Goal: Task Accomplishment & Management: Manage account settings

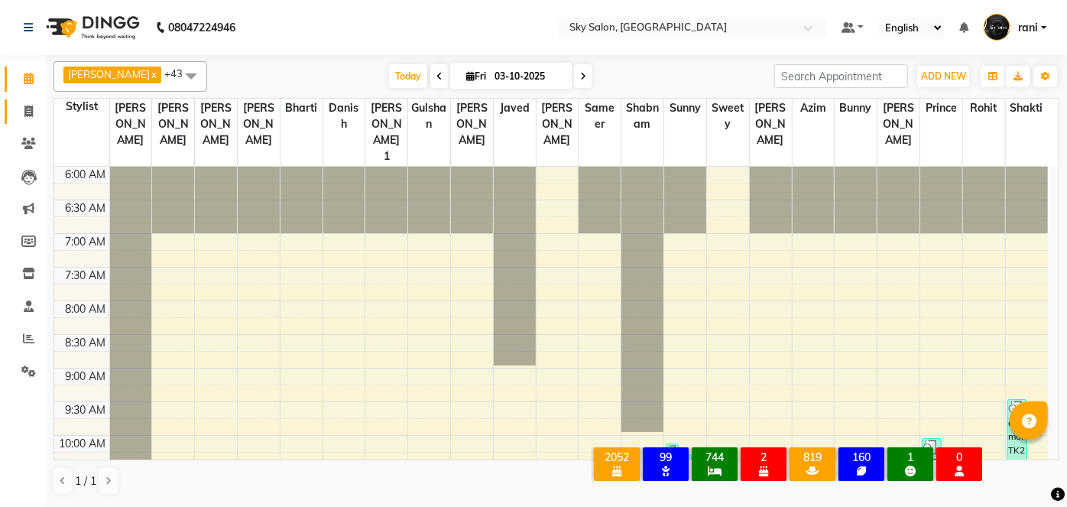
scroll to position [450, 0]
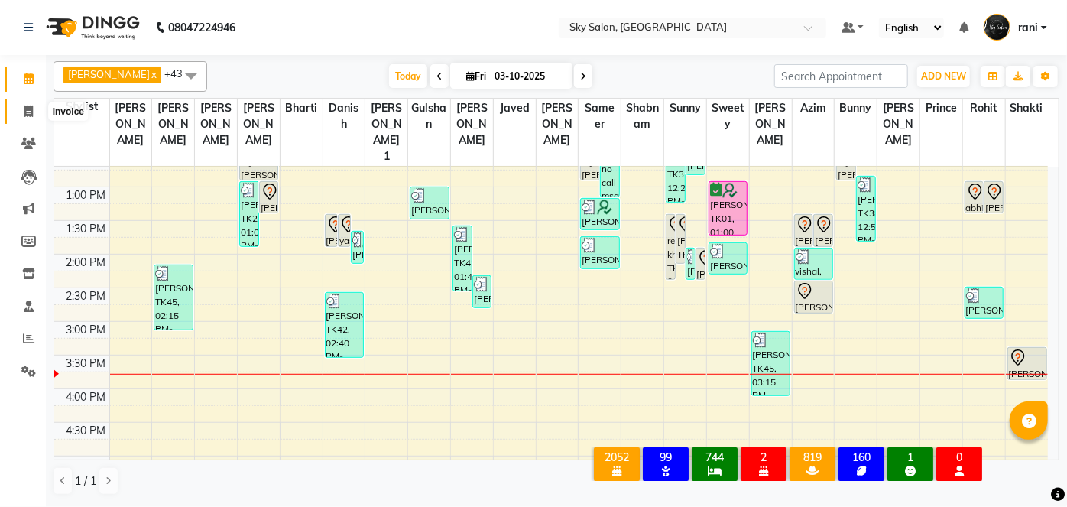
click at [31, 108] on icon at bounding box center [28, 110] width 8 height 11
select select "service"
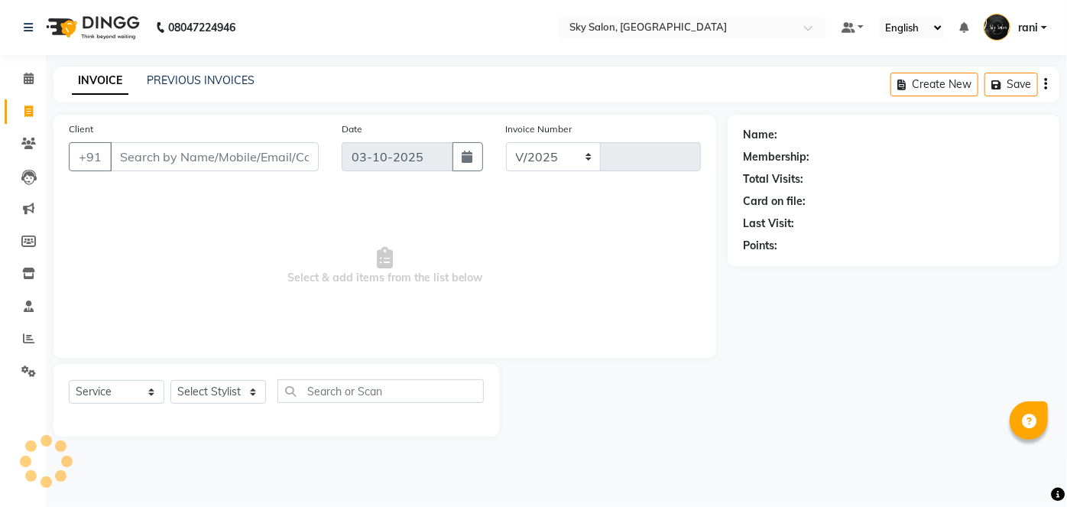
select select "3537"
type input "14969"
click at [157, 155] on input "Client" at bounding box center [214, 156] width 209 height 29
click at [198, 161] on input "Client" at bounding box center [214, 156] width 209 height 29
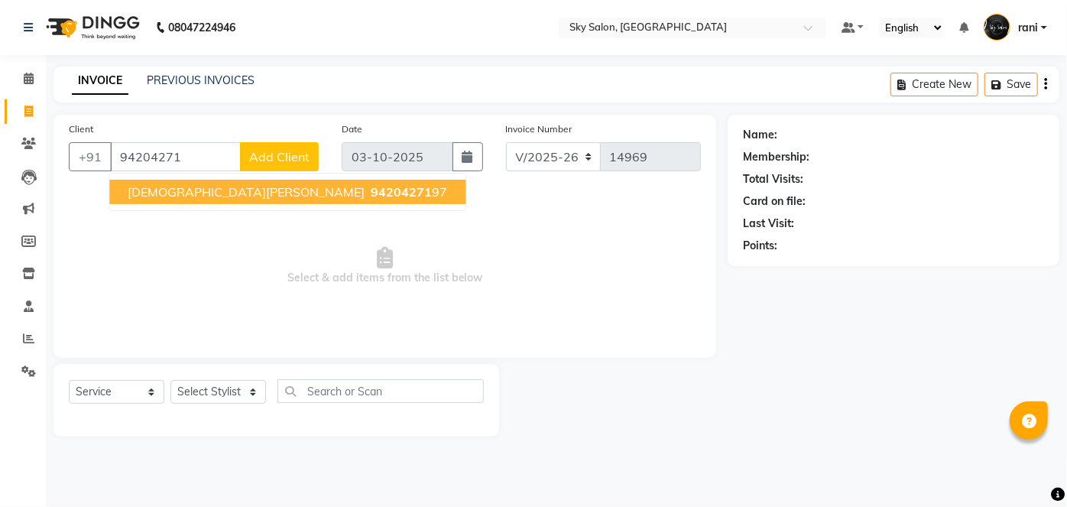
click at [195, 193] on span "[DEMOGRAPHIC_DATA][PERSON_NAME]" at bounding box center [246, 191] width 237 height 15
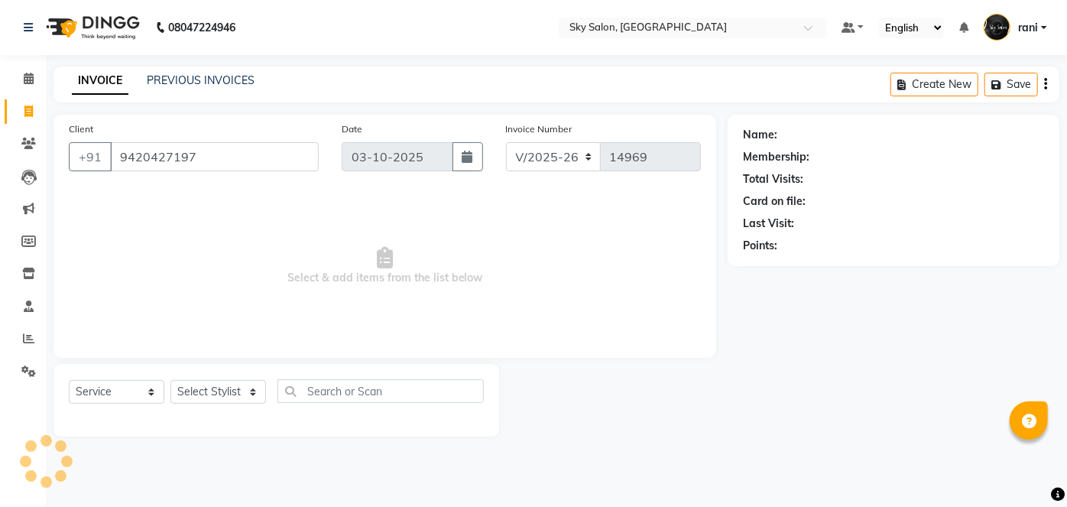
type input "9420427197"
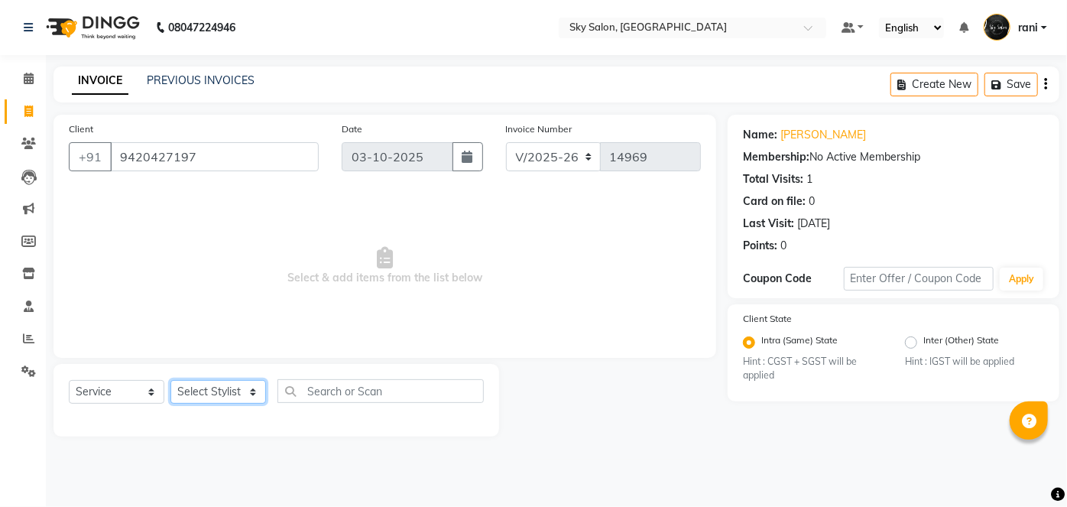
click at [202, 397] on select "Select Stylist afreen [PERSON_NAME] saha [PERSON_NAME] [PERSON_NAME] [PERSON_NA…" at bounding box center [217, 392] width 95 height 24
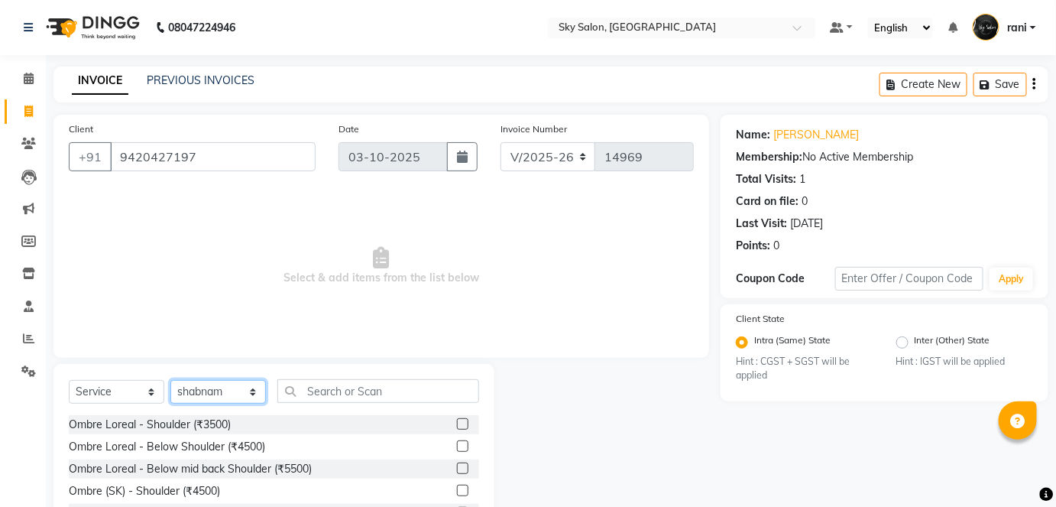
click at [202, 397] on select "Select Stylist afreen [PERSON_NAME] saha [PERSON_NAME] [PERSON_NAME] [PERSON_NA…" at bounding box center [217, 392] width 95 height 24
select select "89643"
click at [170, 380] on select "Select Stylist afreen [PERSON_NAME] saha [PERSON_NAME] [PERSON_NAME] [PERSON_NA…" at bounding box center [217, 392] width 95 height 24
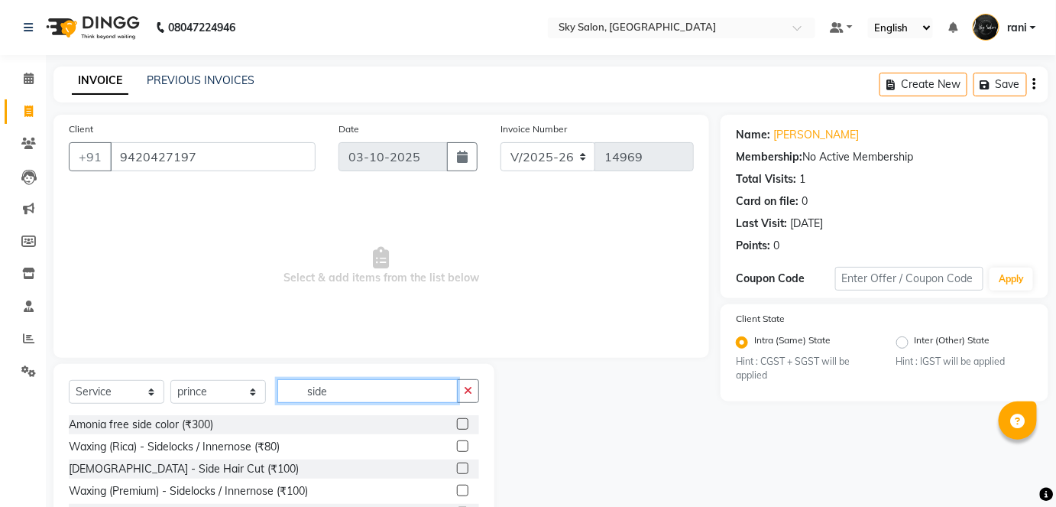
scroll to position [63, 0]
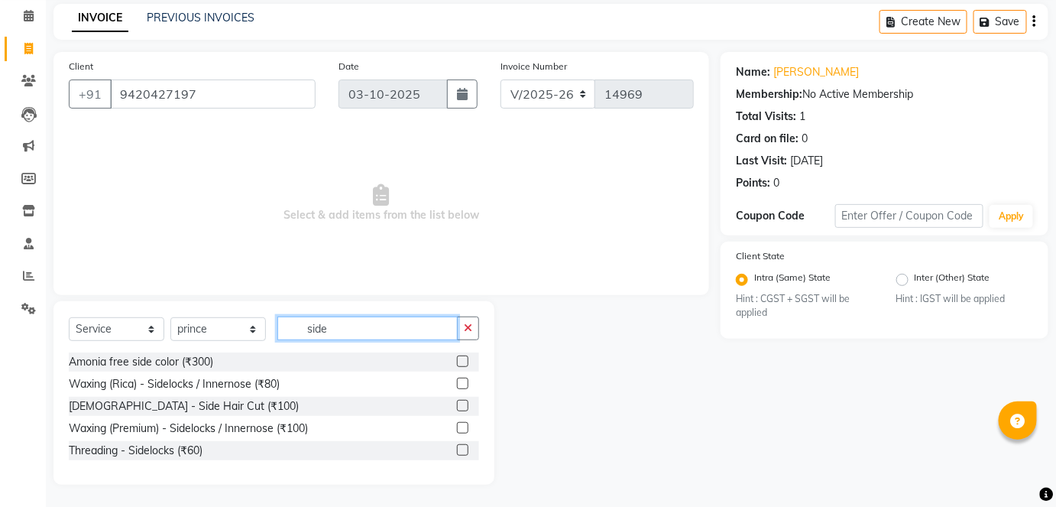
type input "side"
click at [458, 403] on label at bounding box center [462, 405] width 11 height 11
click at [458, 403] on input "checkbox" at bounding box center [462, 406] width 10 height 10
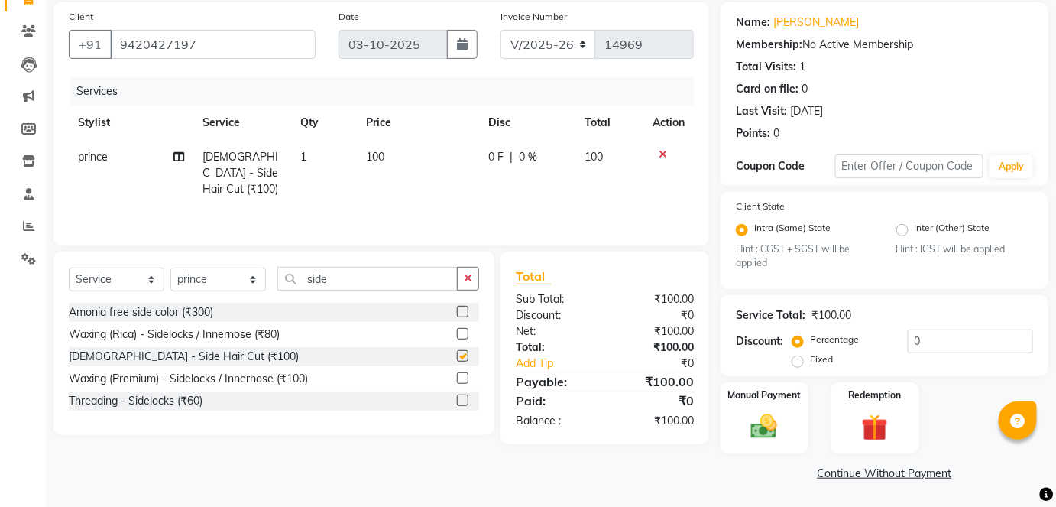
checkbox input "false"
click at [772, 415] on img at bounding box center [764, 427] width 44 height 31
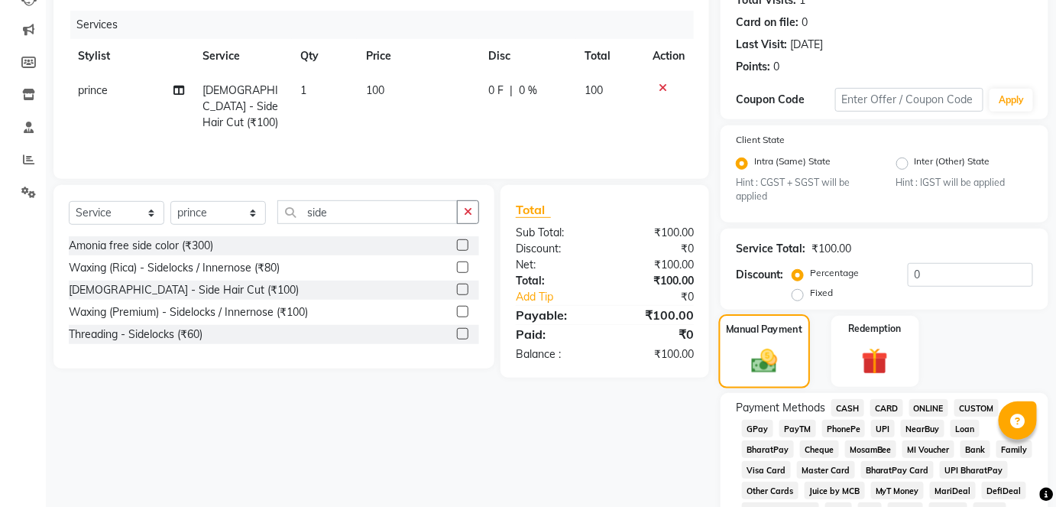
scroll to position [184, 0]
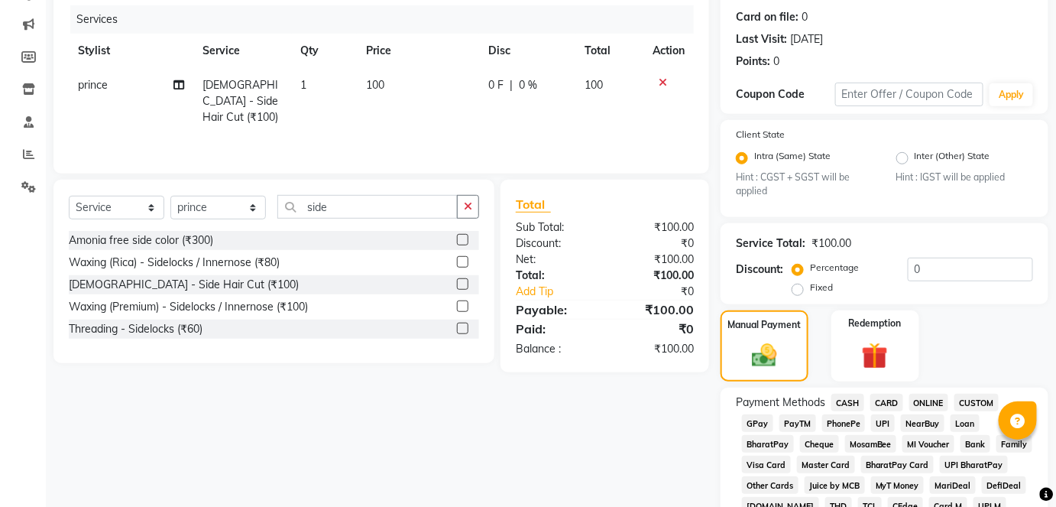
click at [848, 402] on span "CASH" at bounding box center [847, 402] width 33 height 18
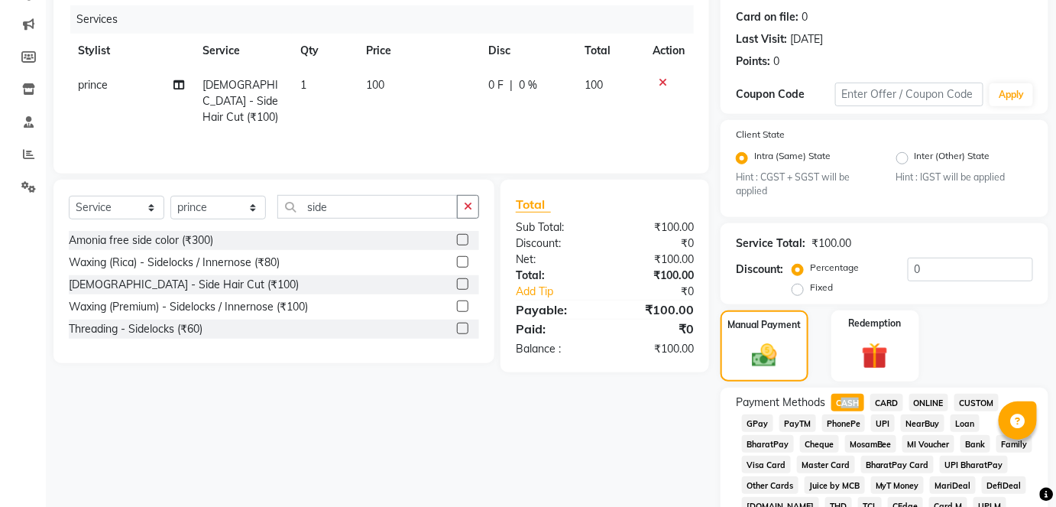
click at [848, 402] on span "CASH" at bounding box center [847, 402] width 33 height 18
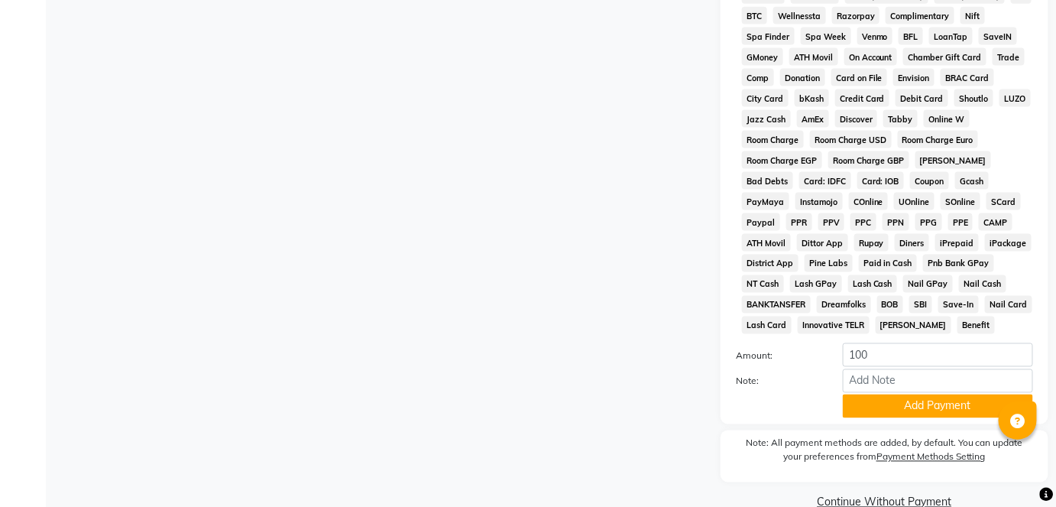
scroll to position [746, 0]
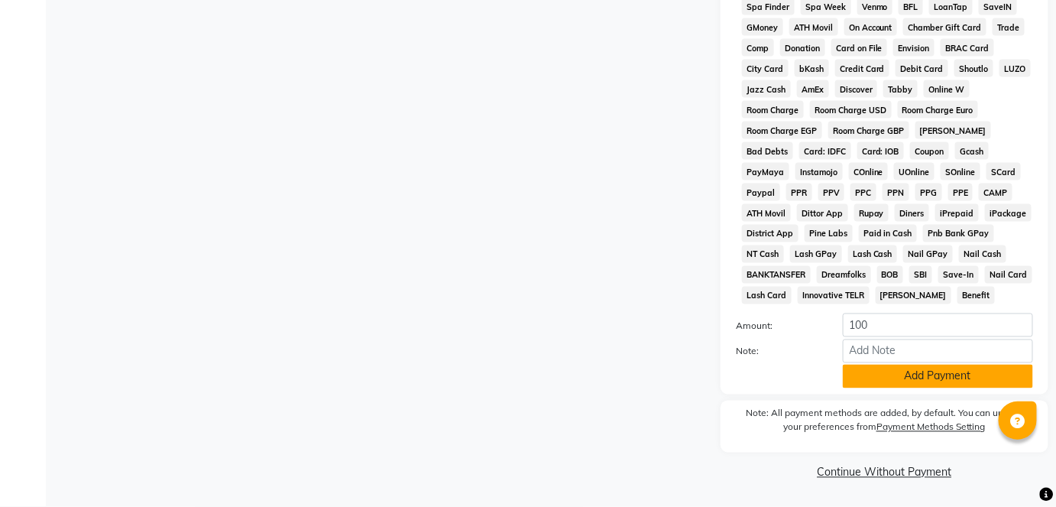
click at [921, 382] on button "Add Payment" at bounding box center [938, 376] width 190 height 24
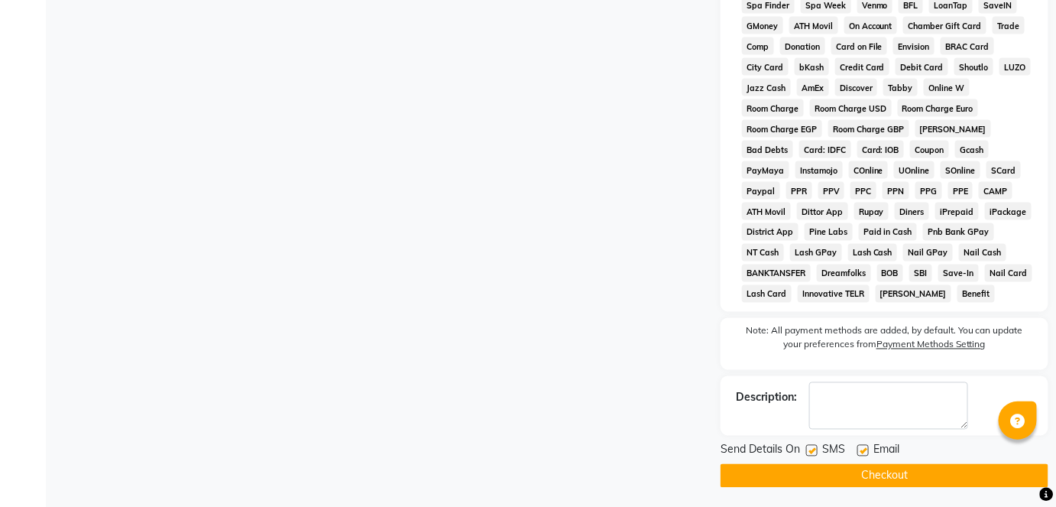
click at [811, 448] on label at bounding box center [811, 450] width 11 height 11
click at [811, 448] on input "checkbox" at bounding box center [811, 451] width 10 height 10
checkbox input "false"
click at [819, 477] on button "Checkout" at bounding box center [884, 476] width 328 height 24
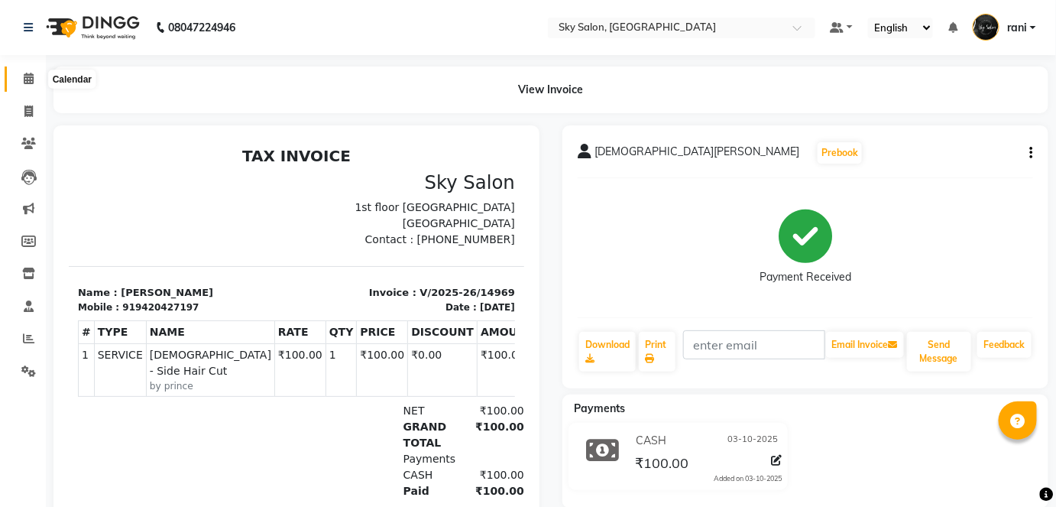
click at [32, 80] on icon at bounding box center [29, 78] width 10 height 11
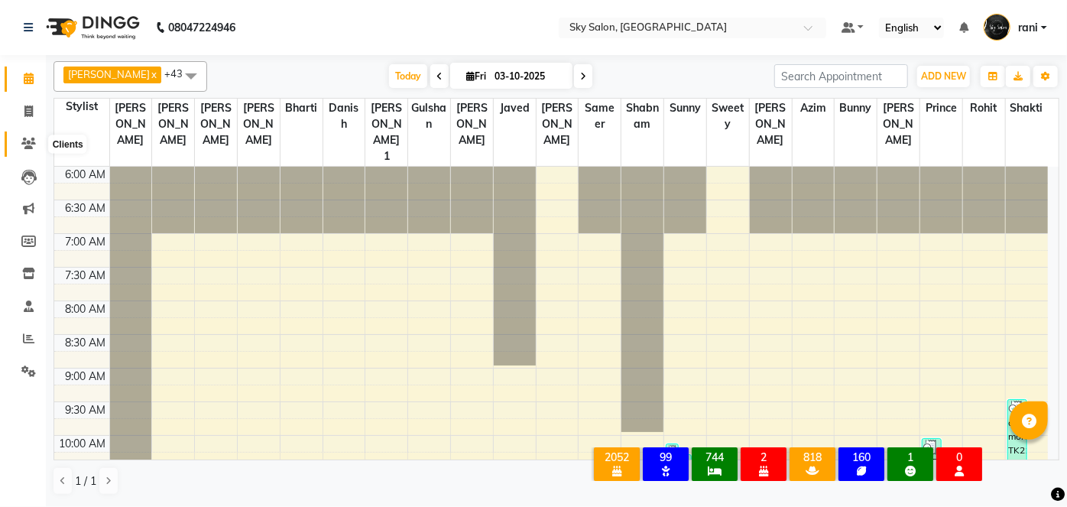
click at [32, 145] on icon at bounding box center [28, 143] width 15 height 11
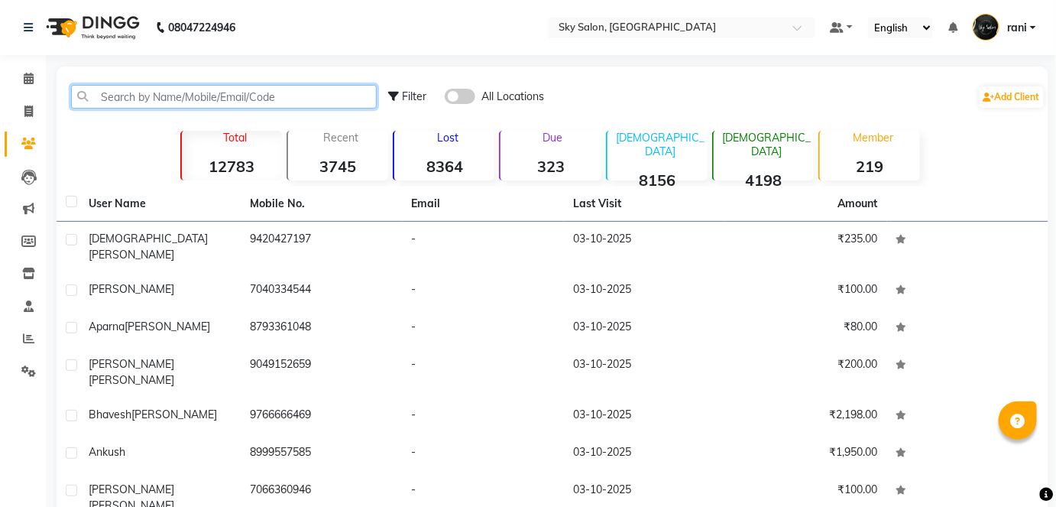
click at [153, 105] on input "text" at bounding box center [224, 97] width 306 height 24
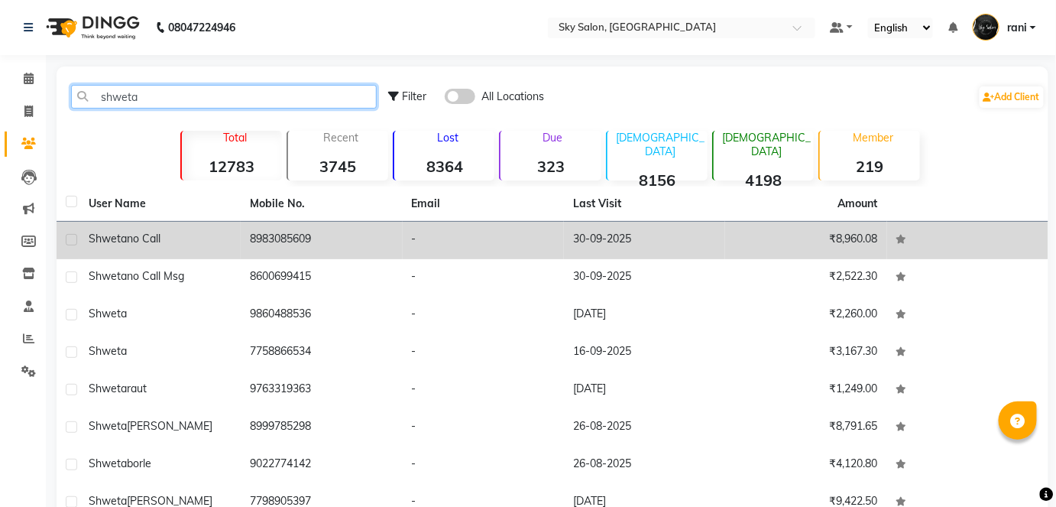
type input "shweta"
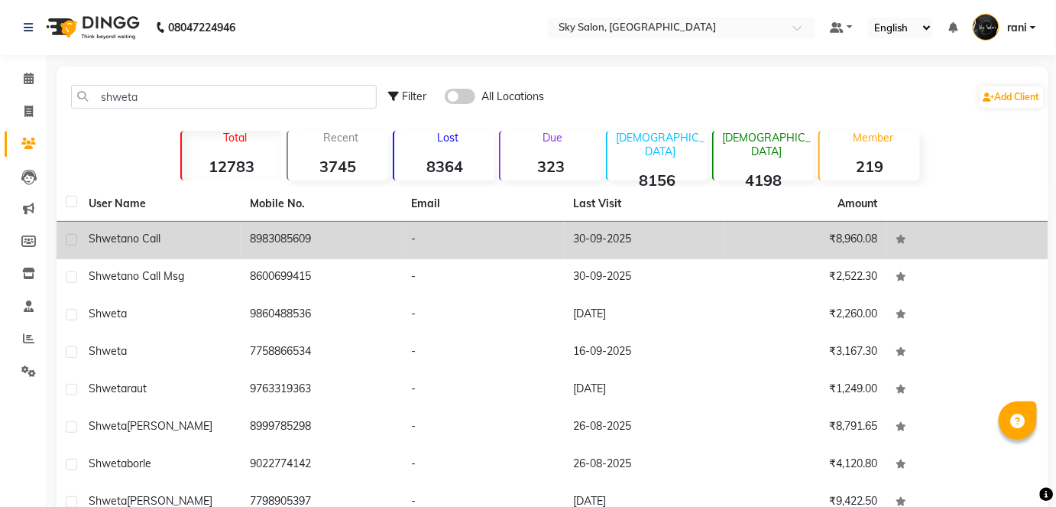
click at [353, 255] on td "8983085609" at bounding box center [321, 240] width 161 height 37
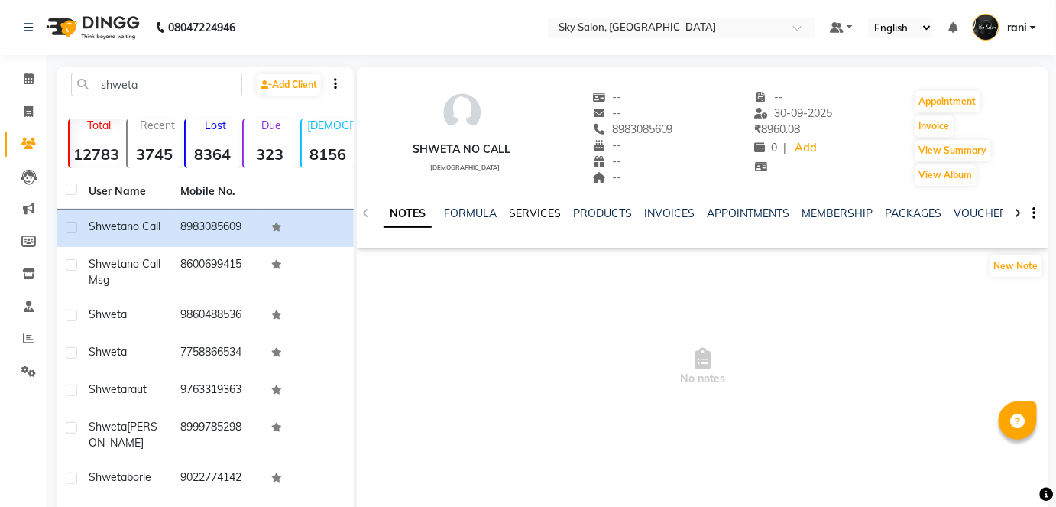
click at [542, 206] on div "NOTES FORMULA SERVICES PRODUCTS INVOICES APPOINTMENTS MEMBERSHIP PACKAGES VOUCH…" at bounding box center [702, 213] width 691 height 53
click at [542, 208] on link "SERVICES" at bounding box center [535, 213] width 52 height 14
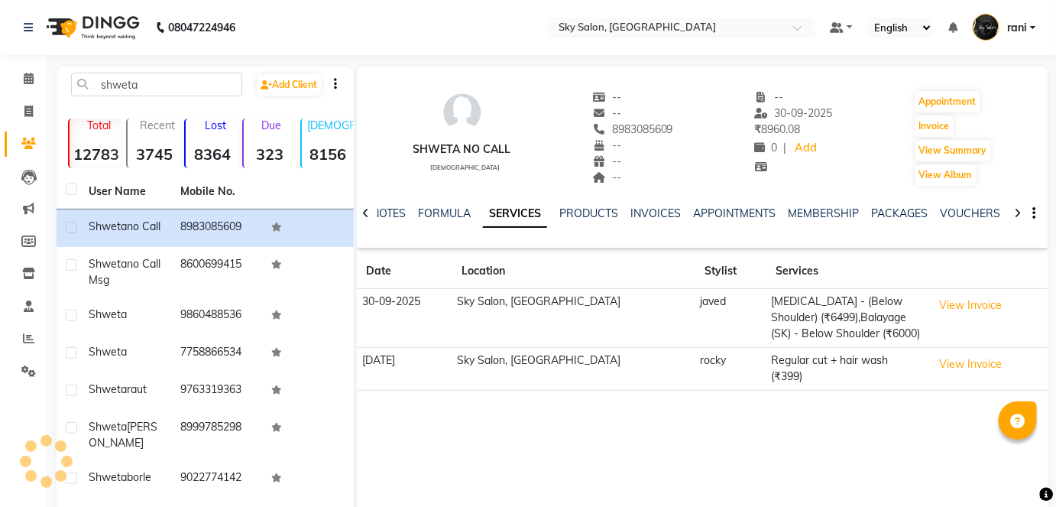
click at [542, 208] on link "SERVICES" at bounding box center [515, 214] width 64 height 28
click at [932, 314] on button "View Invoice" at bounding box center [970, 305] width 76 height 24
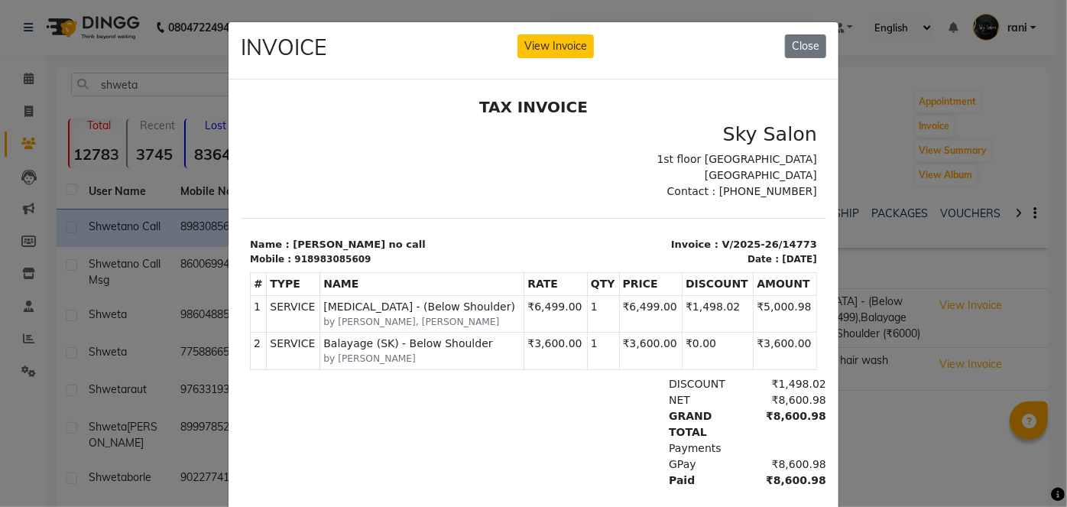
click at [533, 332] on td "₹3,600.00" at bounding box center [554, 350] width 63 height 37
click at [787, 34] on button "Close" at bounding box center [805, 46] width 41 height 24
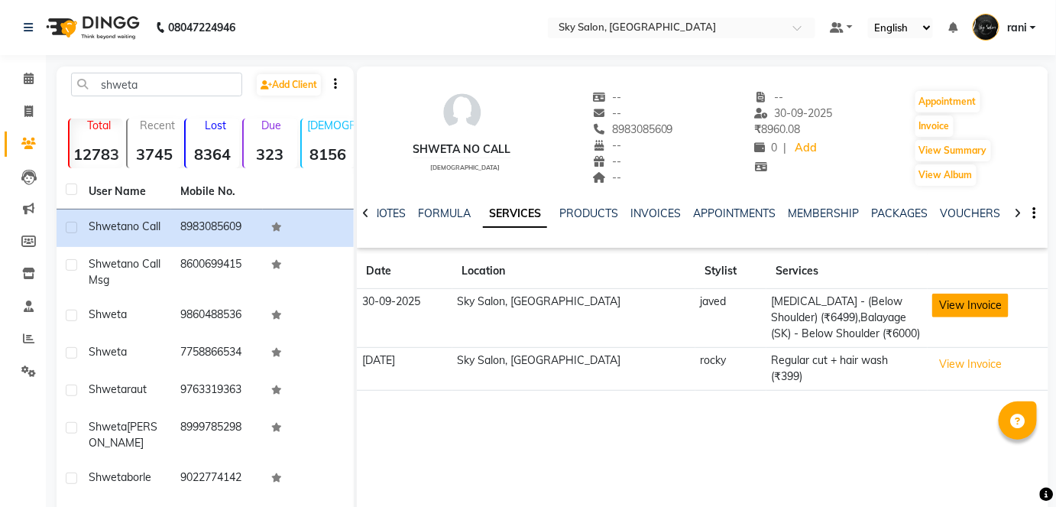
click at [932, 303] on button "View Invoice" at bounding box center [970, 305] width 76 height 24
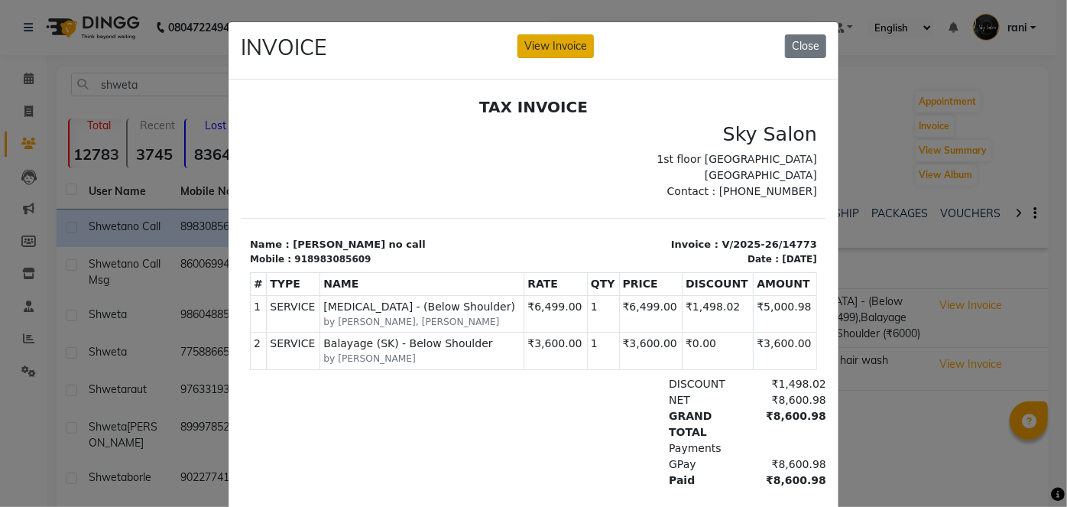
click at [550, 49] on button "View Invoice" at bounding box center [555, 46] width 76 height 24
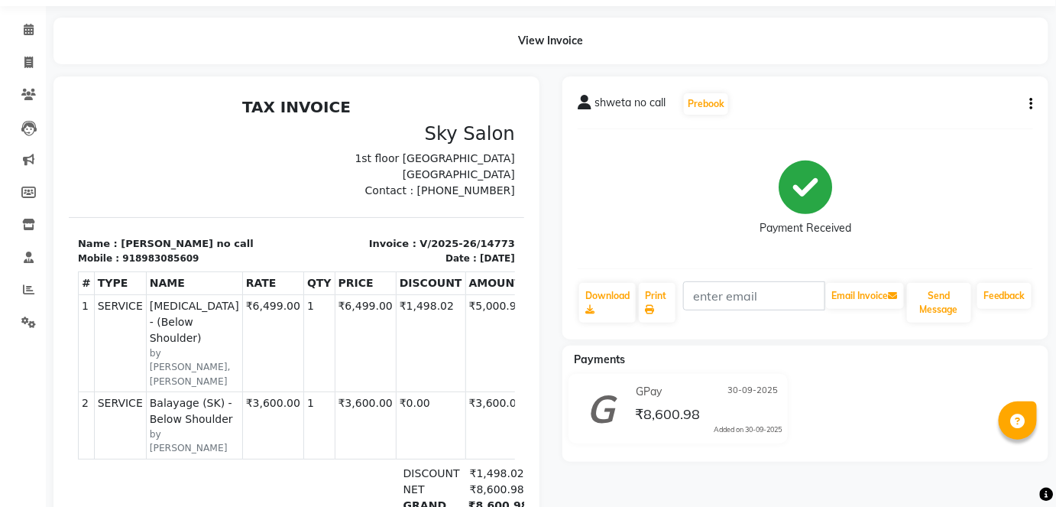
scroll to position [47, 0]
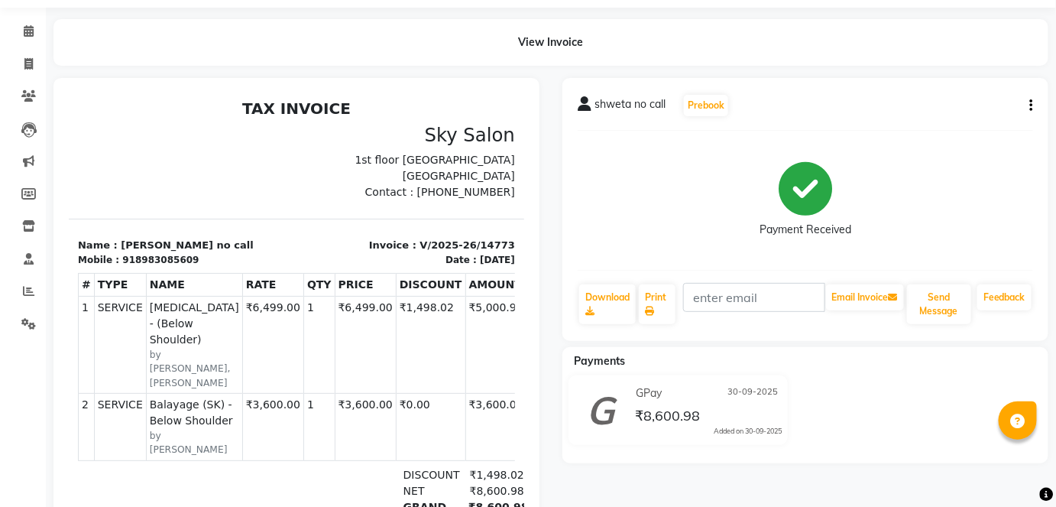
click at [1028, 104] on button "button" at bounding box center [1028, 106] width 9 height 16
click at [984, 104] on div "Split Service Amount" at bounding box center [955, 104] width 105 height 19
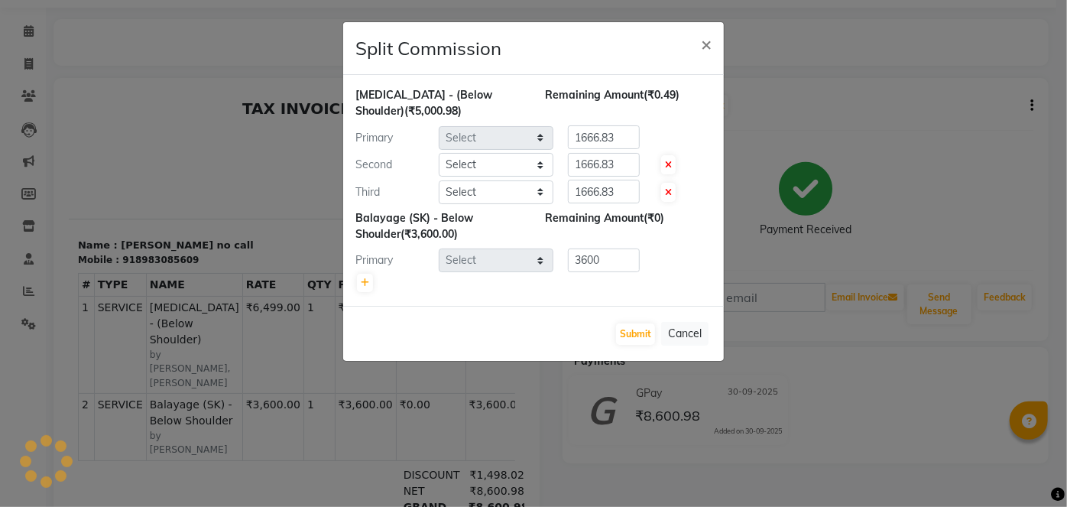
select select "16688"
select select "20908"
select select "53255"
select select "16688"
click at [367, 278] on icon at bounding box center [365, 282] width 8 height 9
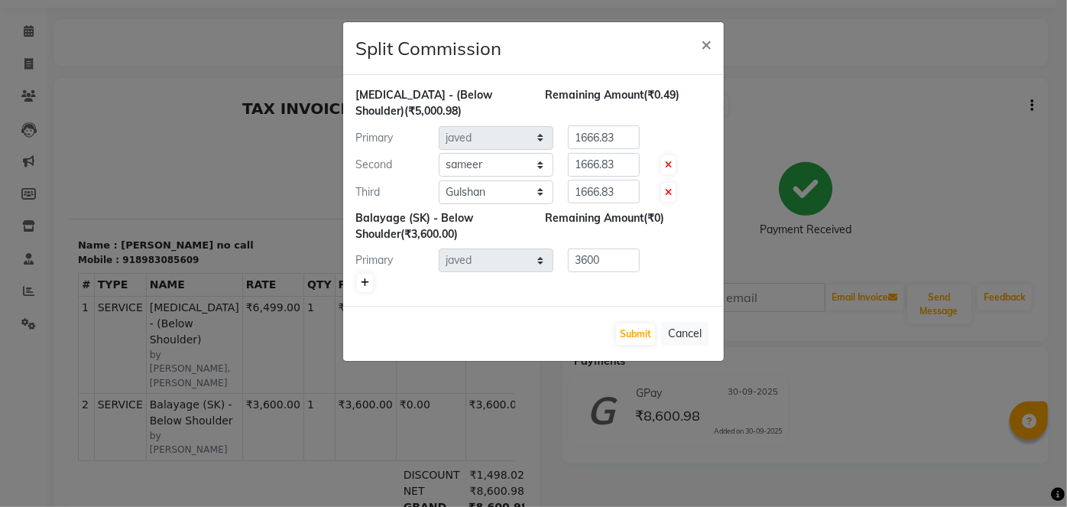
type input "1800"
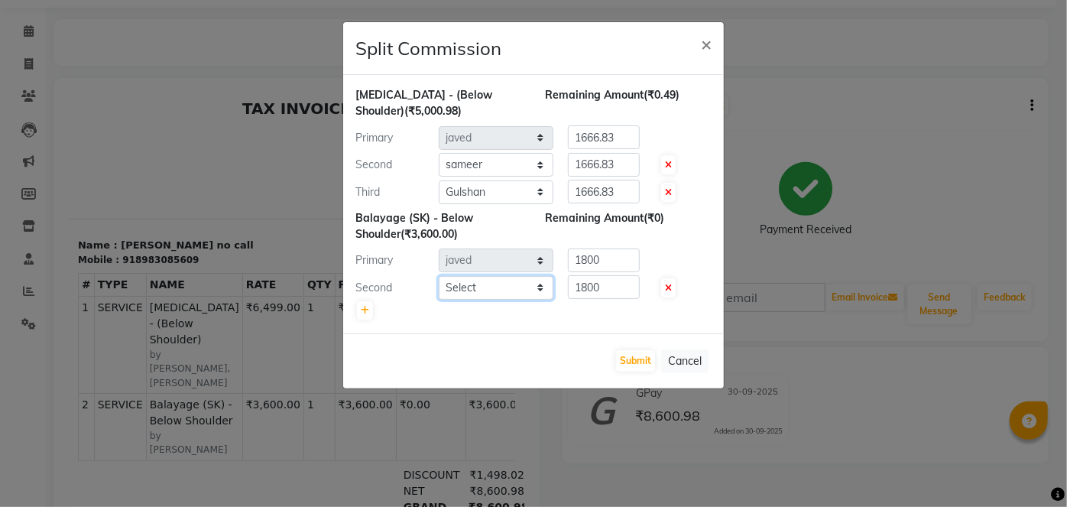
click at [479, 286] on select "Select afreen [PERSON_NAME] saha [PERSON_NAME] [PERSON_NAME] [PERSON_NAME] bhar…" at bounding box center [496, 288] width 115 height 24
select select "16686"
click at [439, 276] on select "Select afreen [PERSON_NAME] saha [PERSON_NAME] [PERSON_NAME] [PERSON_NAME] bhar…" at bounding box center [496, 288] width 115 height 24
click at [623, 248] on input "1800" at bounding box center [604, 260] width 72 height 24
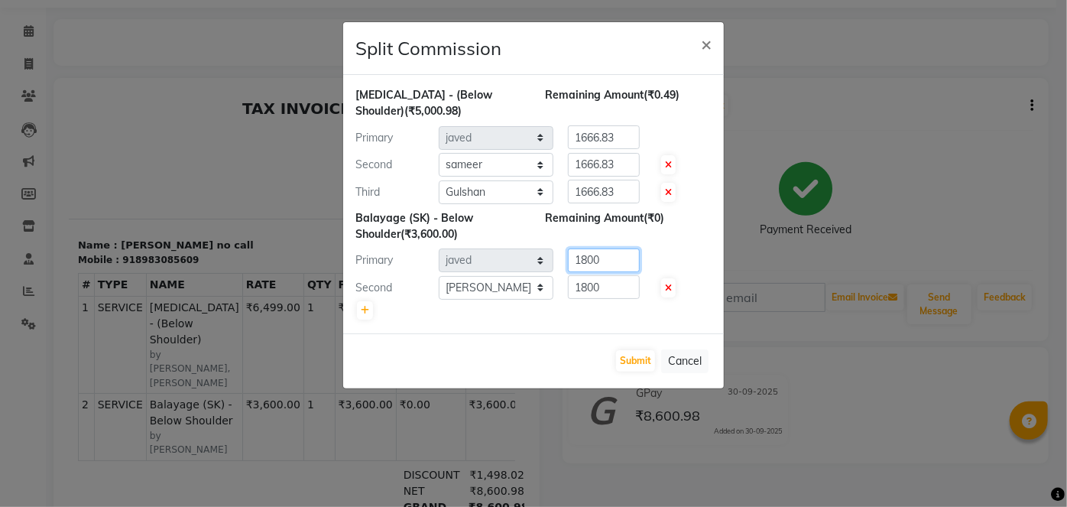
click at [623, 248] on input "1800" at bounding box center [604, 260] width 72 height 24
click at [609, 288] on input "1800" at bounding box center [604, 287] width 72 height 24
click at [633, 350] on button "Submit" at bounding box center [635, 360] width 39 height 21
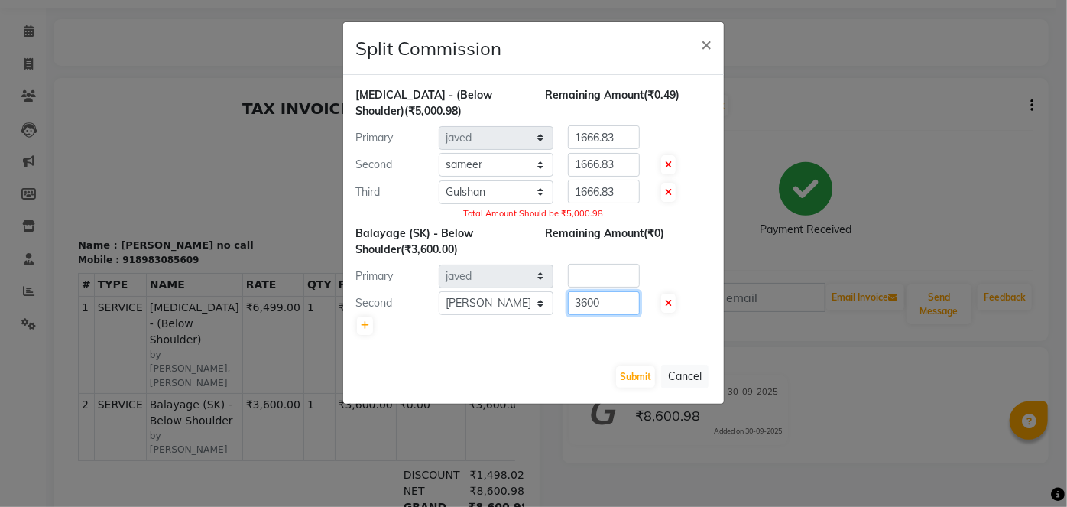
click at [618, 306] on input "3600" at bounding box center [604, 303] width 72 height 24
type input "3600.49"
click at [624, 358] on div "Submit Cancel" at bounding box center [533, 375] width 380 height 55
click at [629, 366] on button "Submit" at bounding box center [635, 376] width 39 height 21
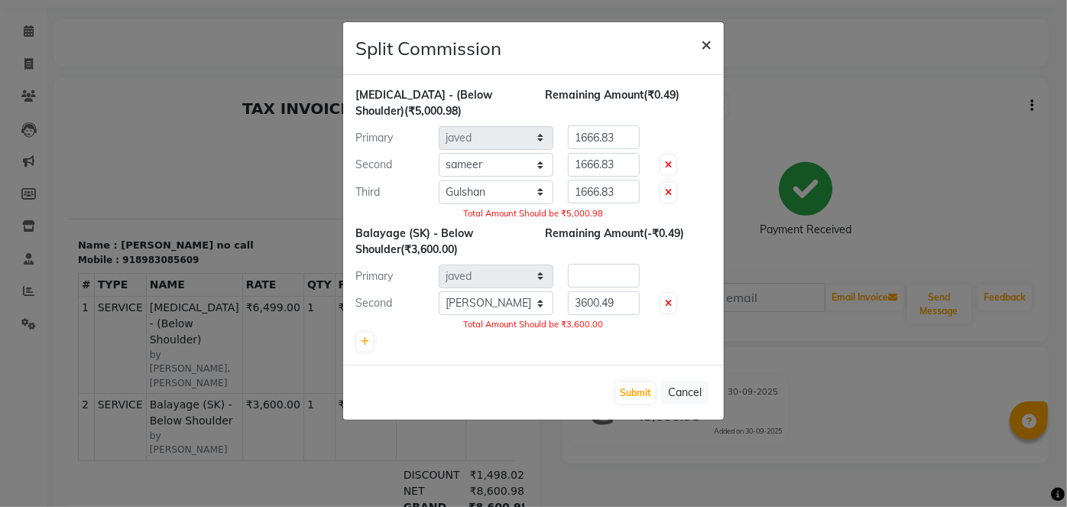
click at [697, 37] on button "×" at bounding box center [705, 43] width 35 height 43
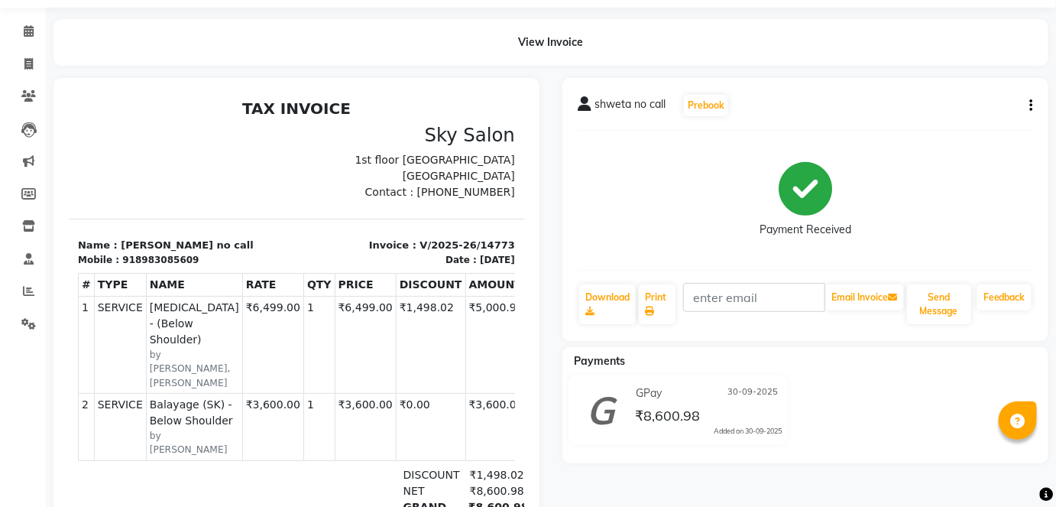
click at [1025, 106] on button "button" at bounding box center [1028, 106] width 9 height 16
click at [949, 97] on div "Split Service Amount" at bounding box center [955, 104] width 105 height 19
select select "16688"
select select "20908"
select select "53255"
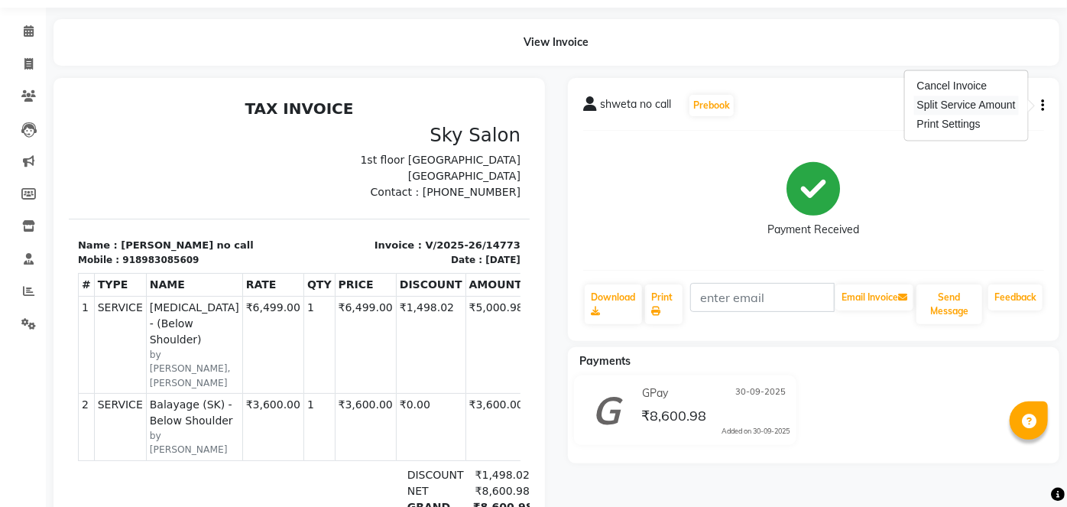
select select "16688"
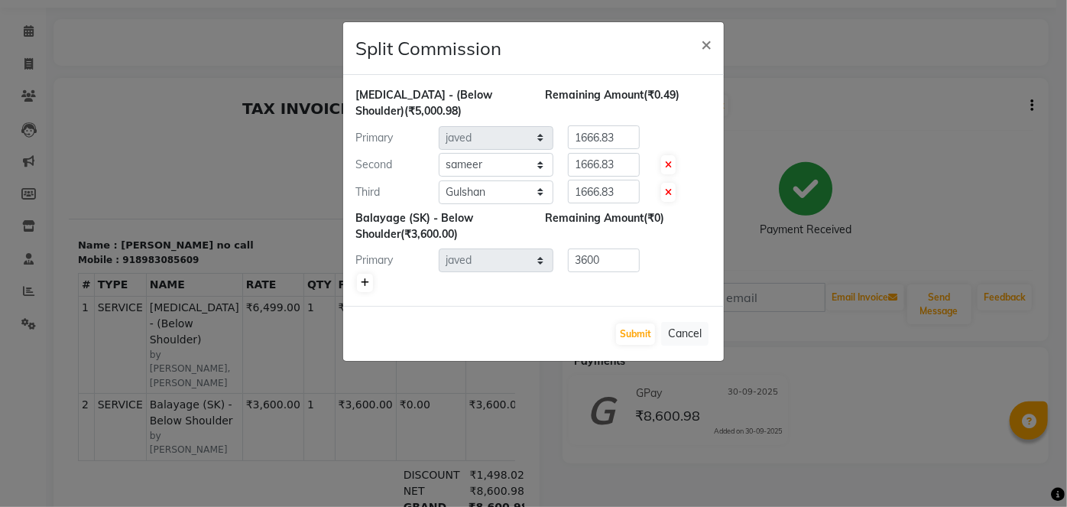
click at [367, 283] on icon at bounding box center [365, 282] width 8 height 9
type input "1800"
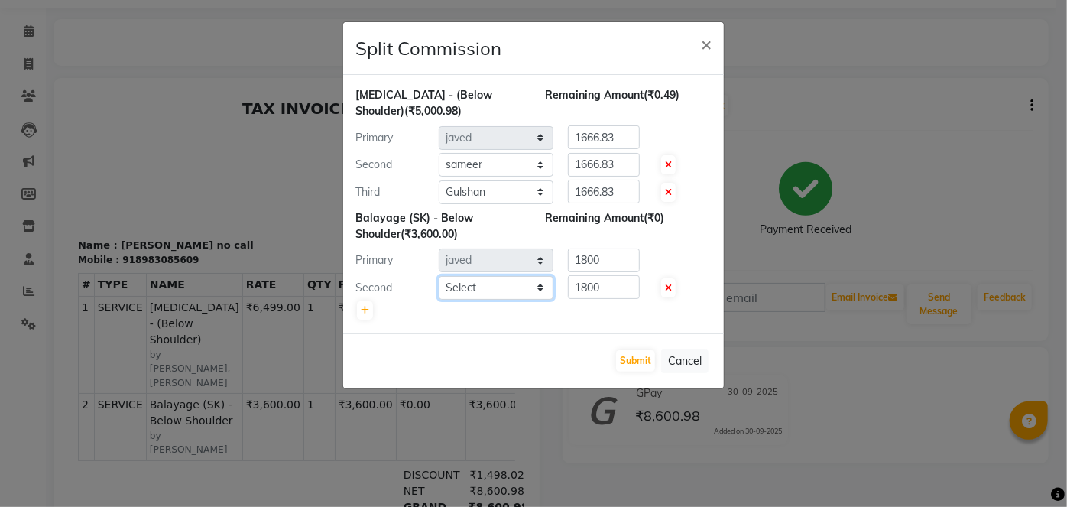
click at [462, 292] on select "Select afreen [PERSON_NAME] saha [PERSON_NAME] [PERSON_NAME] [PERSON_NAME] bhar…" at bounding box center [496, 288] width 115 height 24
select select "16686"
click at [582, 270] on input "1800" at bounding box center [604, 260] width 72 height 24
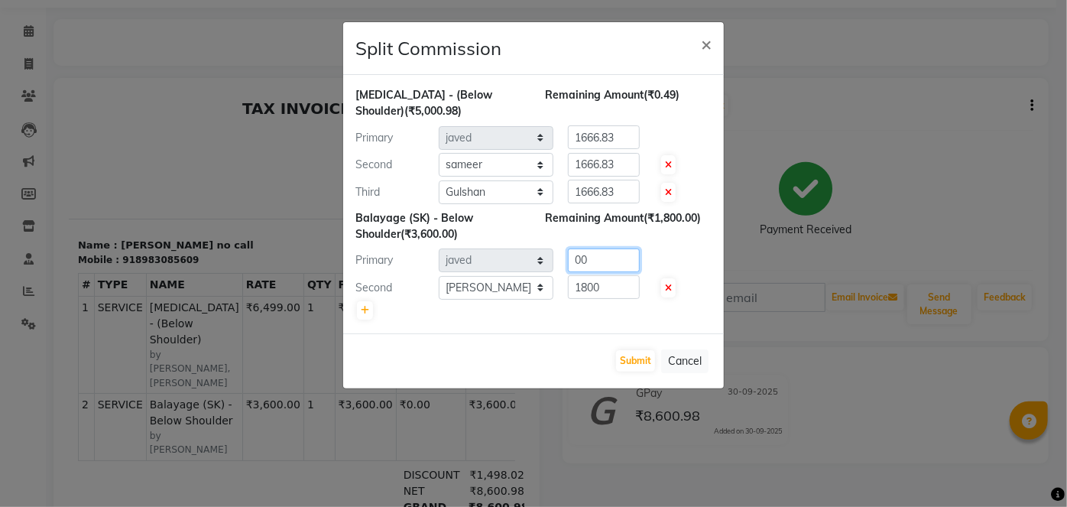
type input "00"
click at [593, 290] on input "1800" at bounding box center [604, 287] width 72 height 24
click at [637, 353] on button "Submit" at bounding box center [635, 360] width 39 height 21
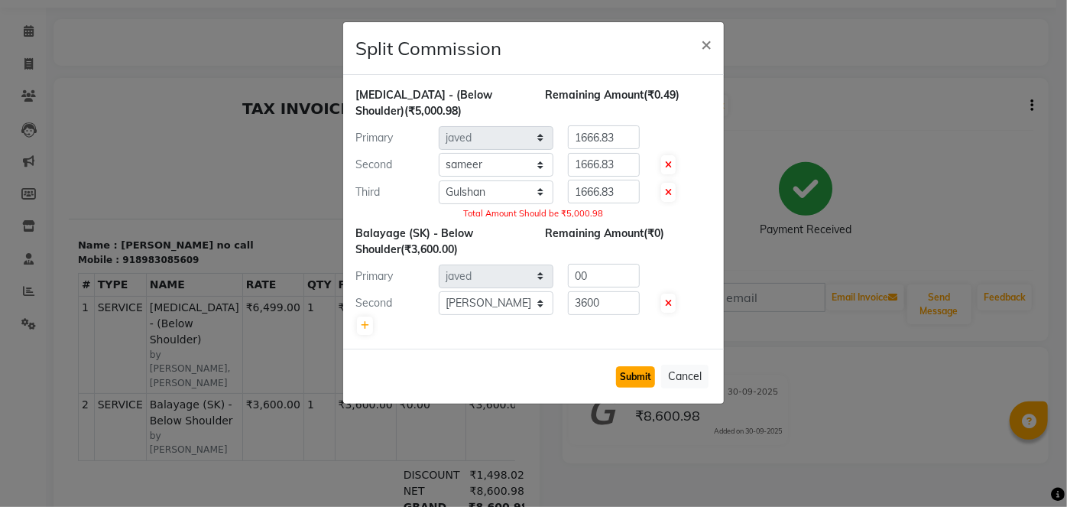
click at [636, 377] on button "Submit" at bounding box center [635, 376] width 39 height 21
click at [619, 310] on input "3600" at bounding box center [604, 303] width 72 height 24
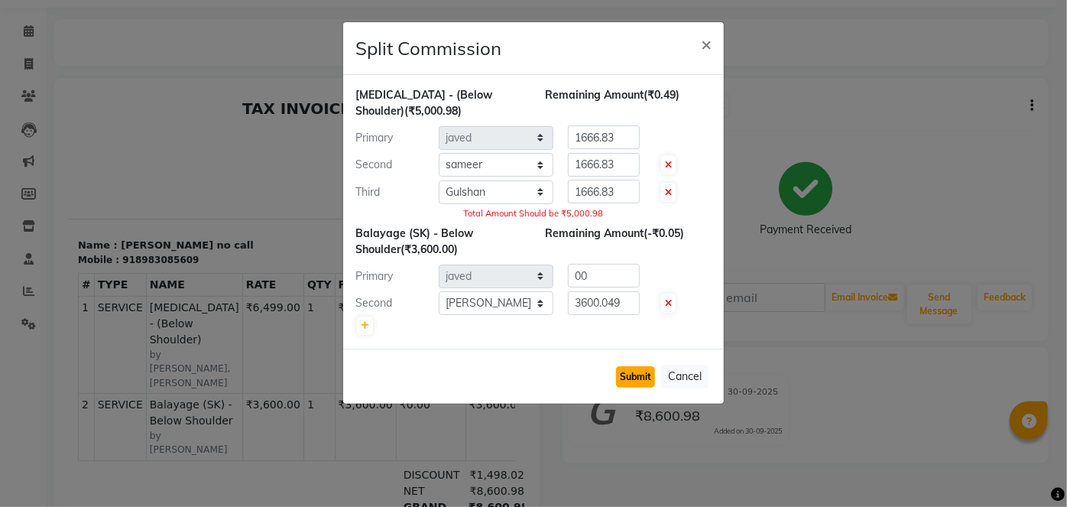
click at [623, 366] on button "Submit" at bounding box center [635, 376] width 39 height 21
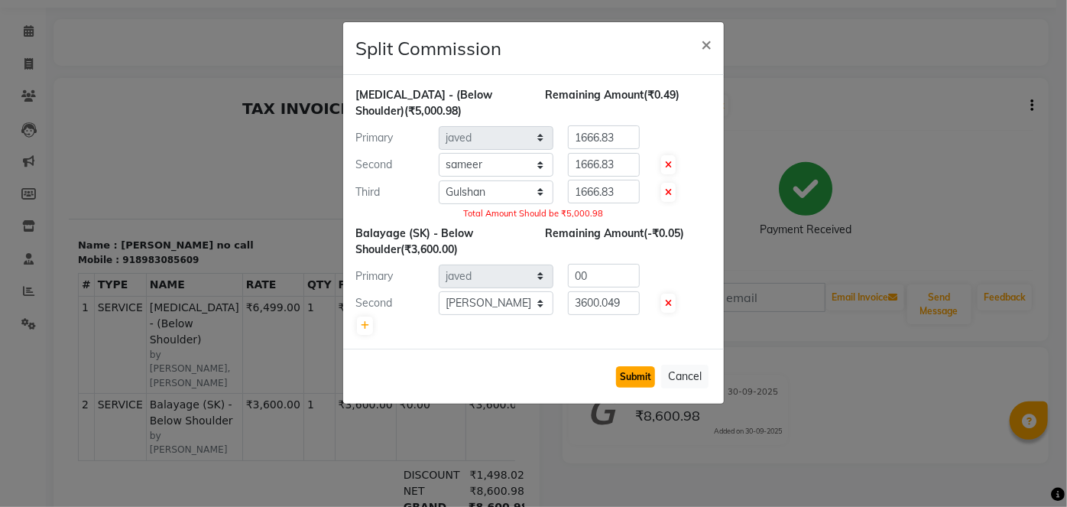
click at [623, 366] on button "Submit" at bounding box center [635, 376] width 39 height 21
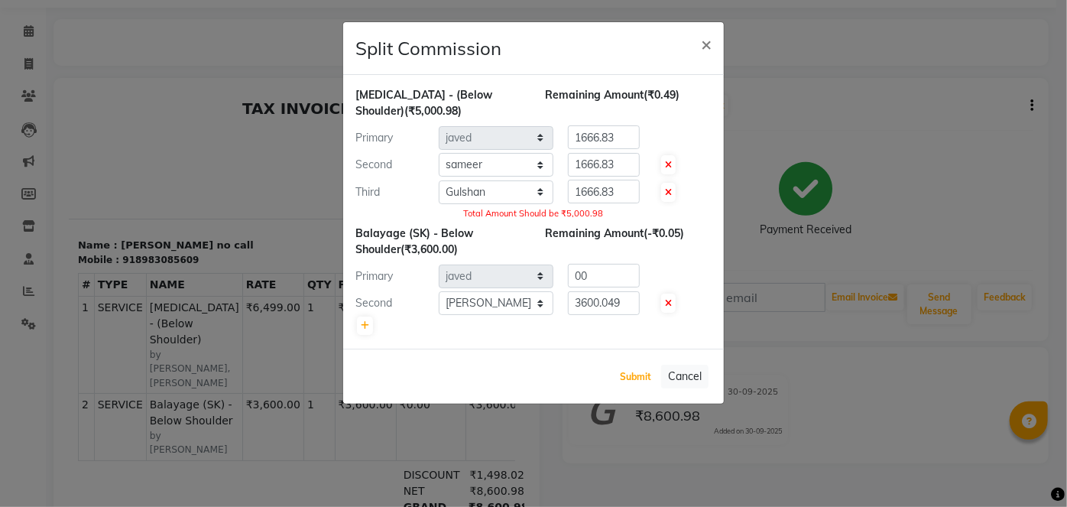
drag, startPoint x: 623, startPoint y: 364, endPoint x: 623, endPoint y: 306, distance: 57.3
click at [623, 306] on div "Split Commission × [MEDICAL_DATA] - (Below Shoulder) (₹5,000.98) Remaining Amou…" at bounding box center [533, 212] width 382 height 383
click at [623, 306] on input "3600.049" at bounding box center [604, 303] width 72 height 24
type input "3600"
click at [639, 369] on button "Submit" at bounding box center [635, 376] width 39 height 21
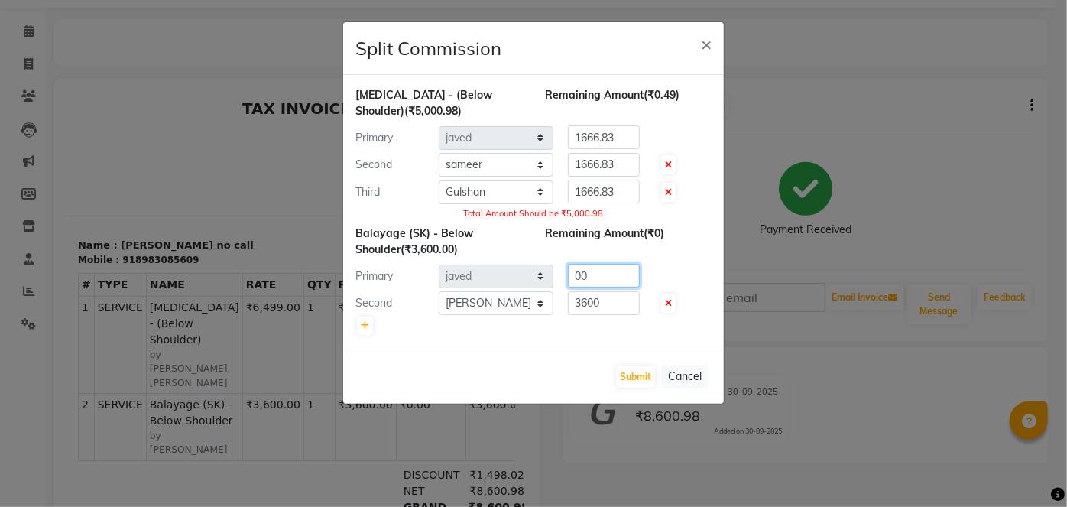
click at [613, 280] on input "00" at bounding box center [604, 276] width 72 height 24
type input "000"
click at [637, 366] on button "Submit" at bounding box center [635, 376] width 39 height 21
click at [713, 43] on button "×" at bounding box center [705, 43] width 35 height 43
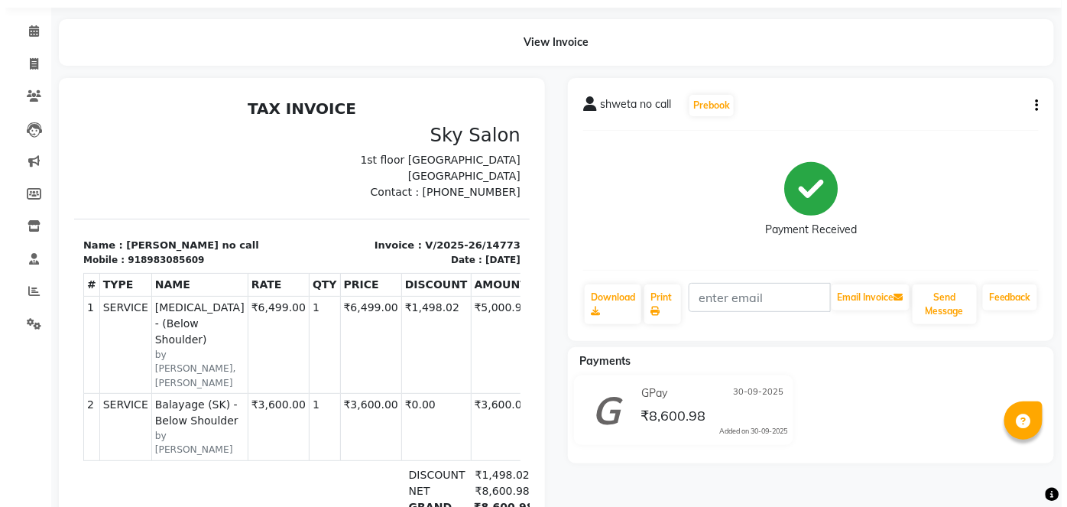
scroll to position [0, 0]
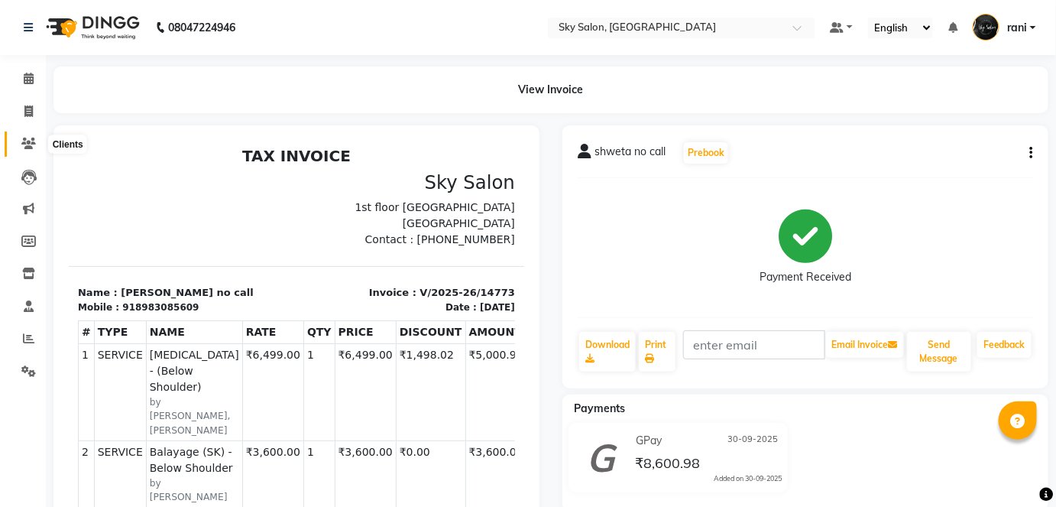
click at [18, 144] on span at bounding box center [28, 144] width 27 height 18
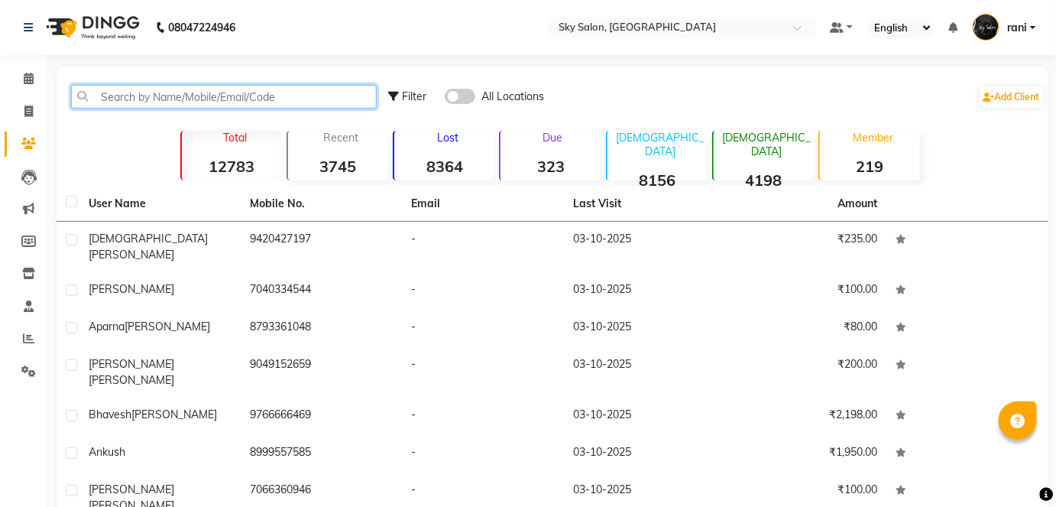
click at [144, 102] on input "text" at bounding box center [224, 97] width 306 height 24
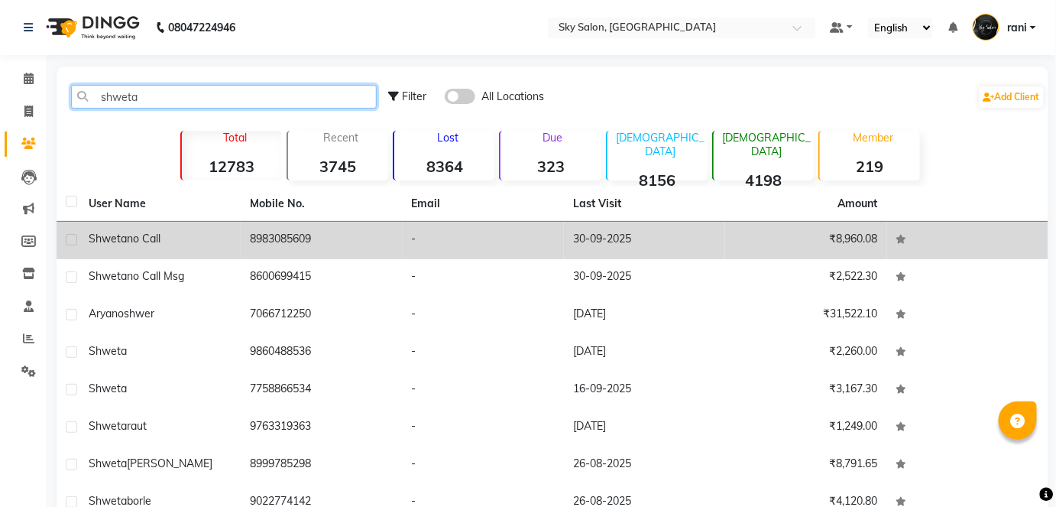
type input "shweta"
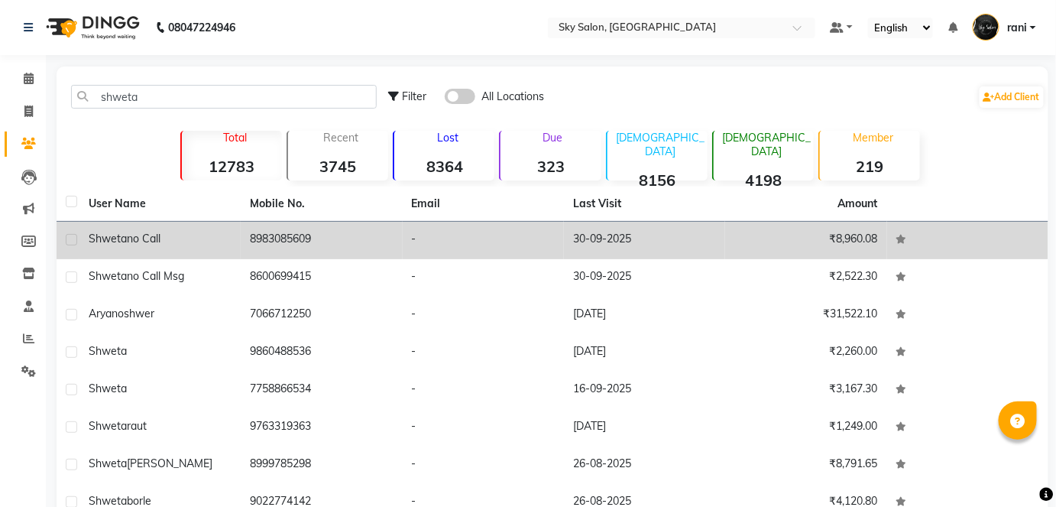
click at [279, 241] on td "8983085609" at bounding box center [321, 240] width 161 height 37
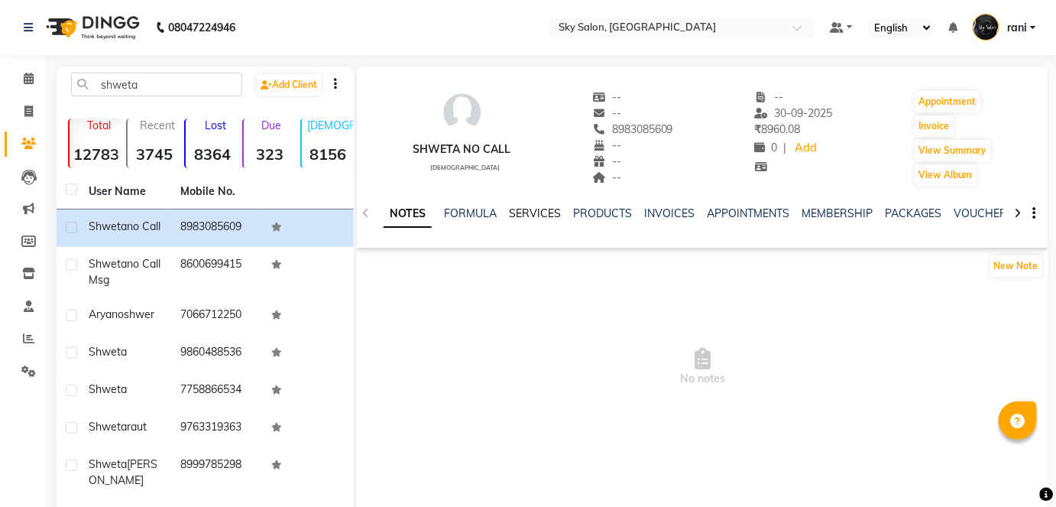
click at [545, 212] on link "SERVICES" at bounding box center [535, 213] width 52 height 14
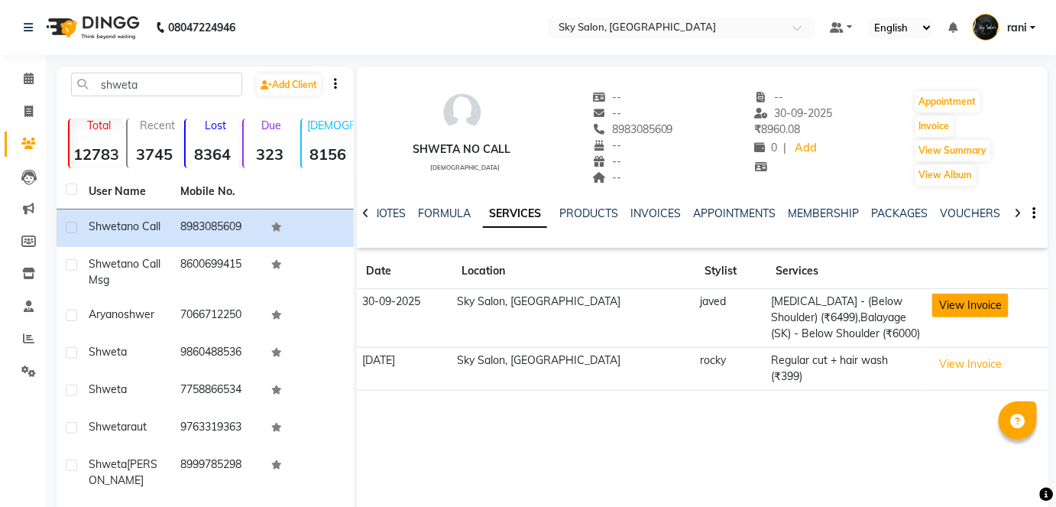
click at [951, 298] on button "View Invoice" at bounding box center [970, 305] width 76 height 24
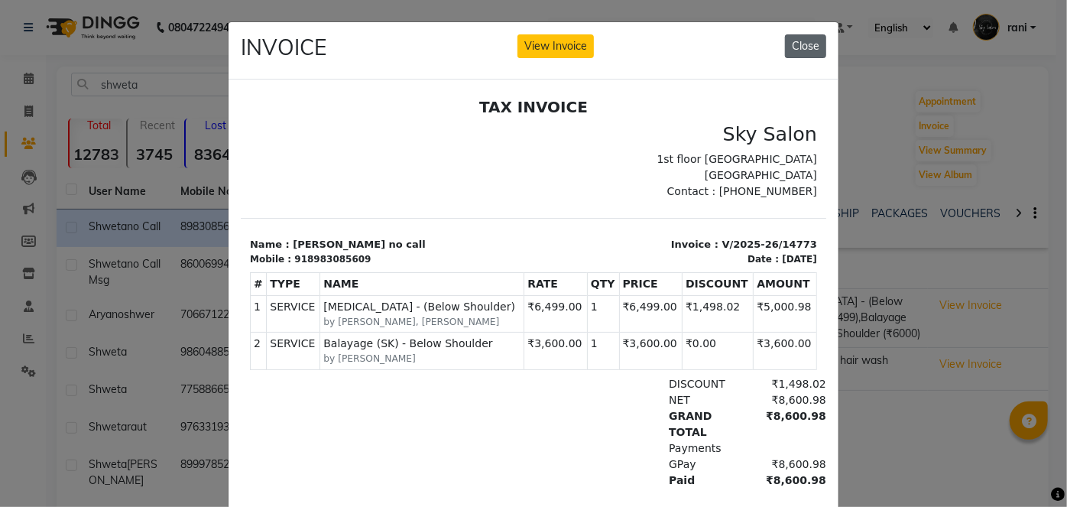
click at [795, 47] on button "Close" at bounding box center [805, 46] width 41 height 24
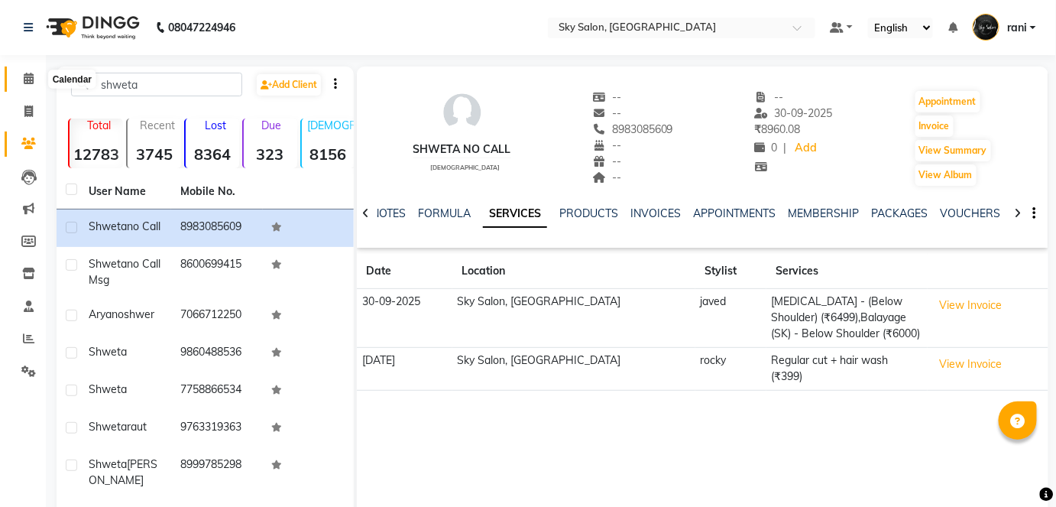
click at [34, 76] on span at bounding box center [28, 79] width 27 height 18
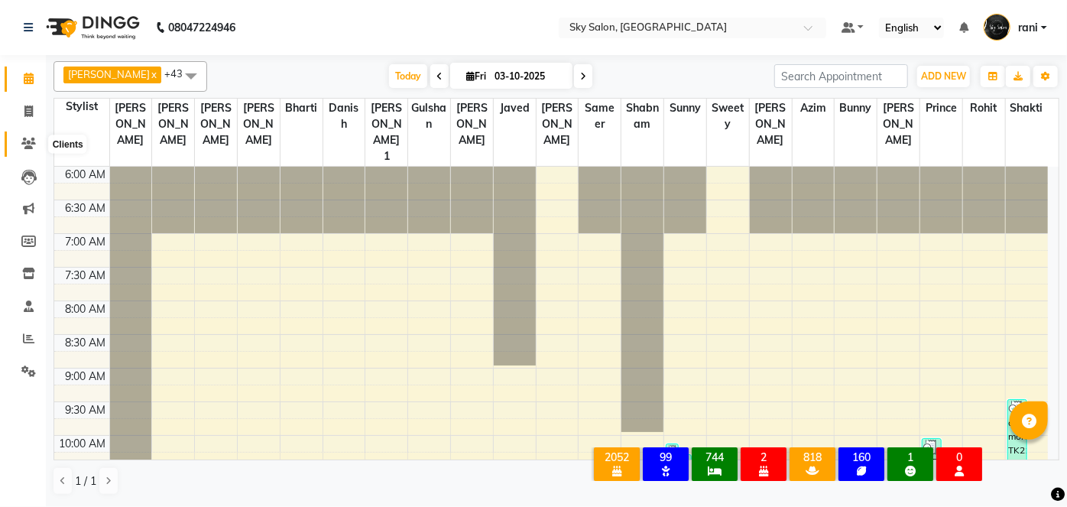
click at [34, 146] on icon at bounding box center [28, 143] width 15 height 11
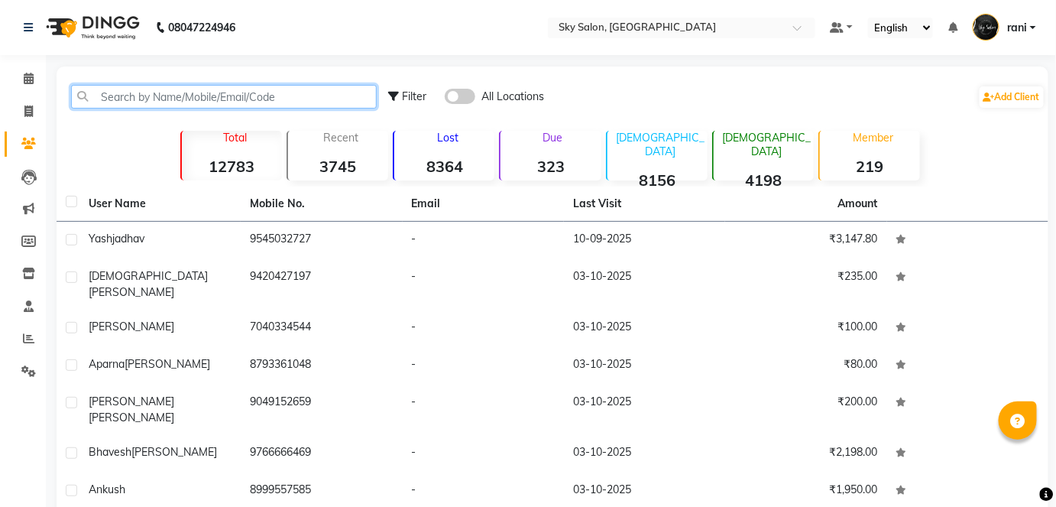
click at [244, 106] on input "text" at bounding box center [224, 97] width 306 height 24
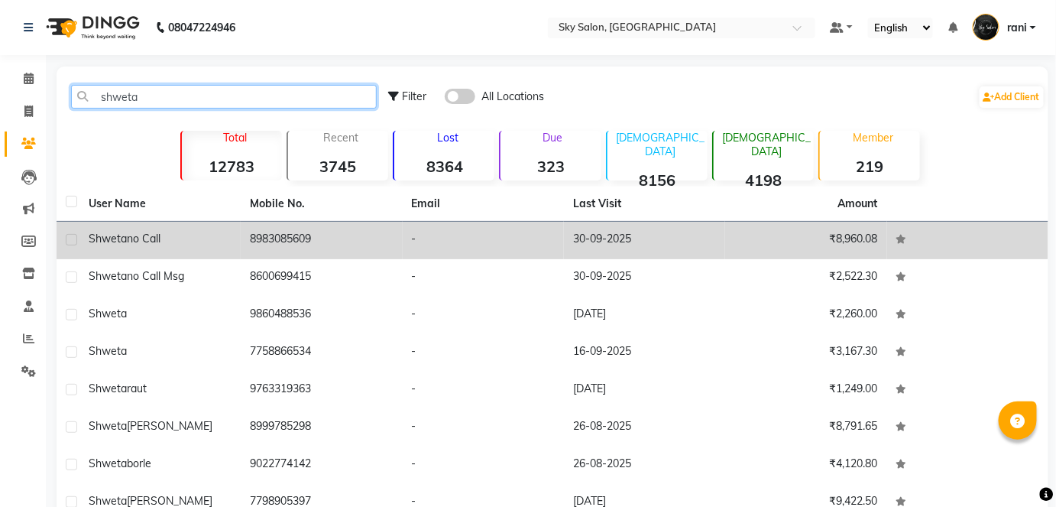
type input "shweta"
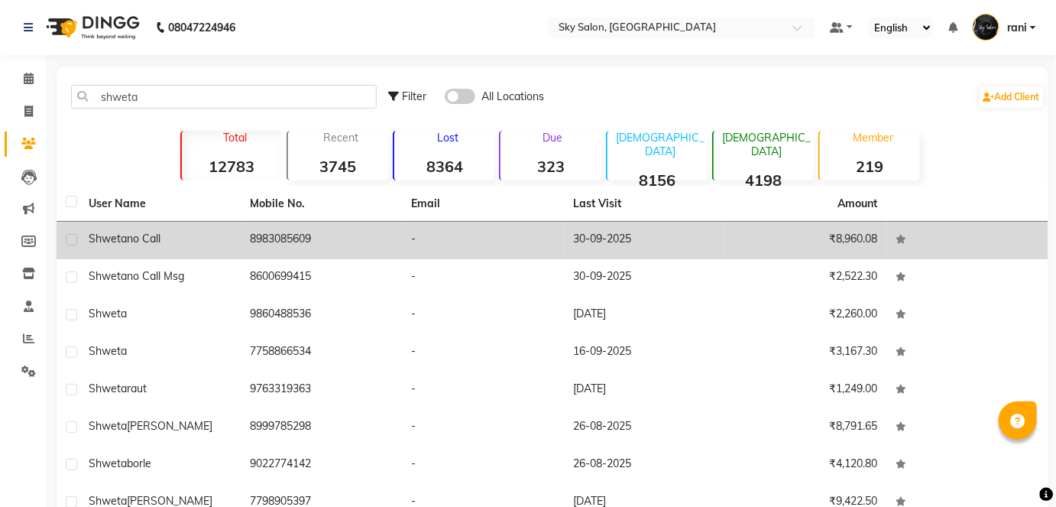
click at [332, 232] on td "8983085609" at bounding box center [321, 240] width 161 height 37
